Goal: Task Accomplishment & Management: Manage account settings

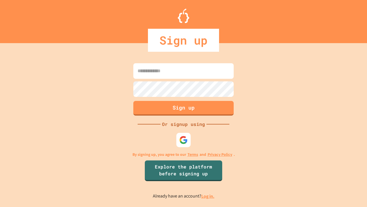
click at [208, 196] on link "Log in." at bounding box center [207, 196] width 13 height 6
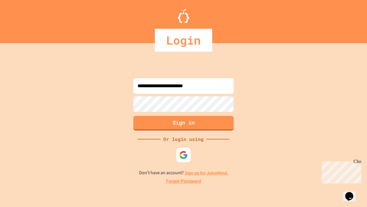
type input "**********"
